Goal: Task Accomplishment & Management: Use online tool/utility

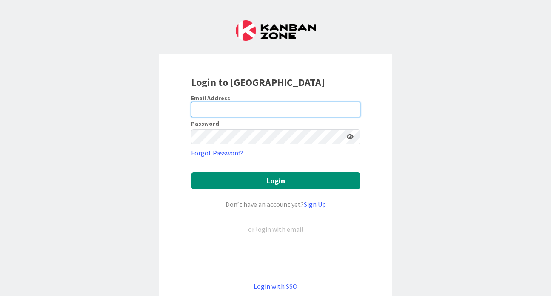
type input "[EMAIL_ADDRESS][DOMAIN_NAME]"
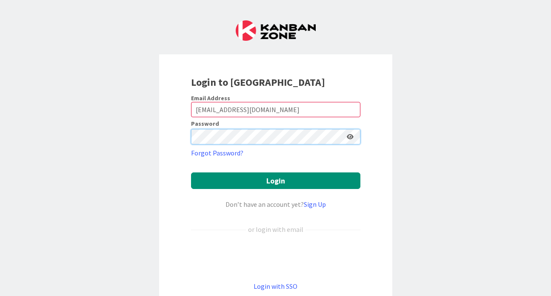
click at [275, 181] on button "Login" at bounding box center [275, 181] width 169 height 17
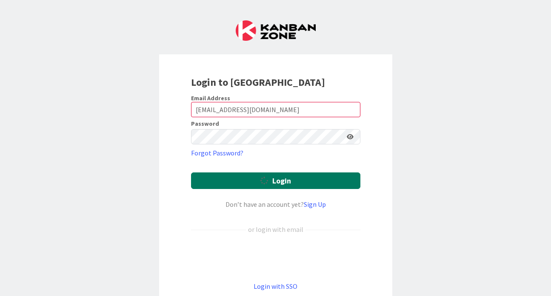
click at [251, 184] on button "Login" at bounding box center [275, 181] width 169 height 17
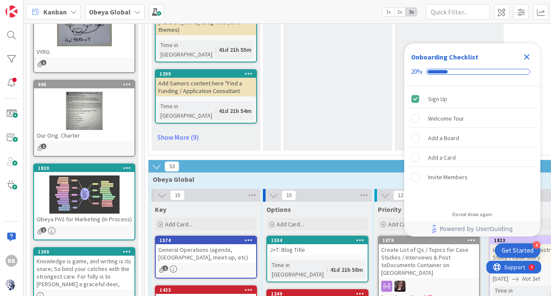
scroll to position [347, 0]
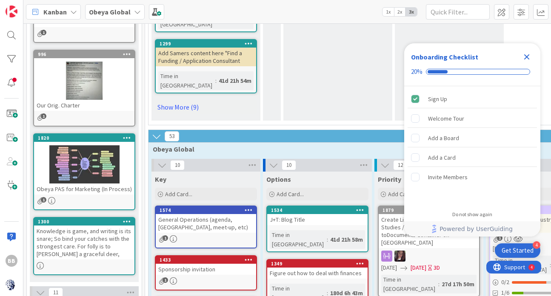
click at [527, 55] on icon "Close Checklist" at bounding box center [526, 57] width 10 height 10
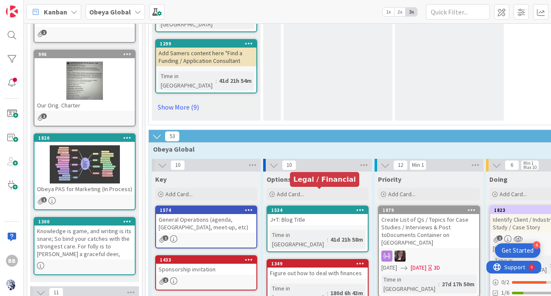
scroll to position [0, 0]
